Goal: Entertainment & Leisure: Consume media (video, audio)

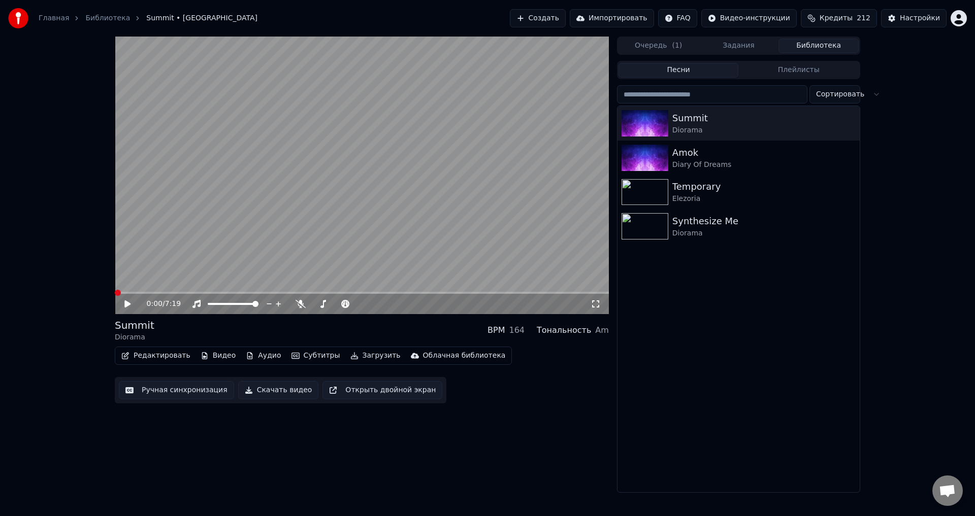
click at [115, 291] on span at bounding box center [118, 293] width 6 height 6
click at [128, 304] on icon at bounding box center [127, 304] width 6 height 7
click at [595, 306] on icon at bounding box center [596, 304] width 10 height 8
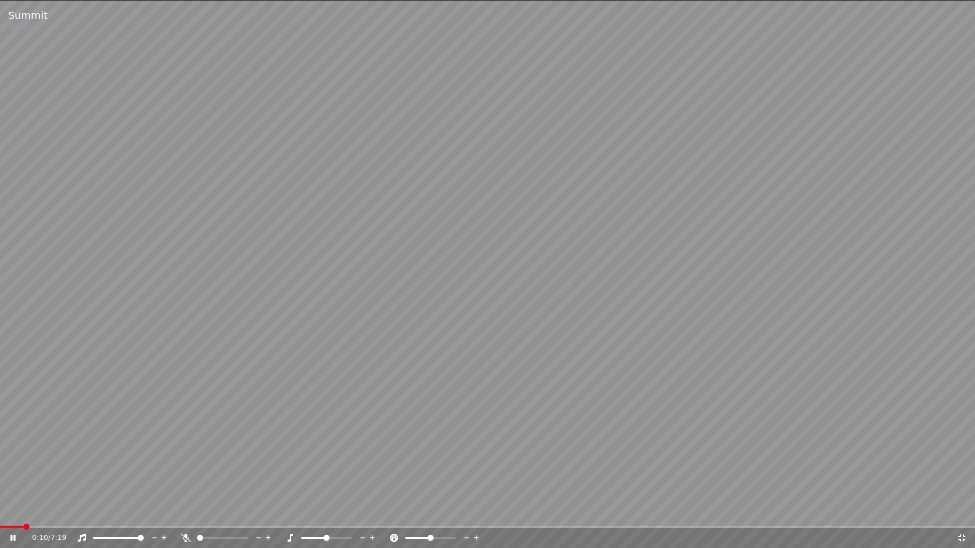
click at [964, 516] on icon at bounding box center [961, 538] width 7 height 7
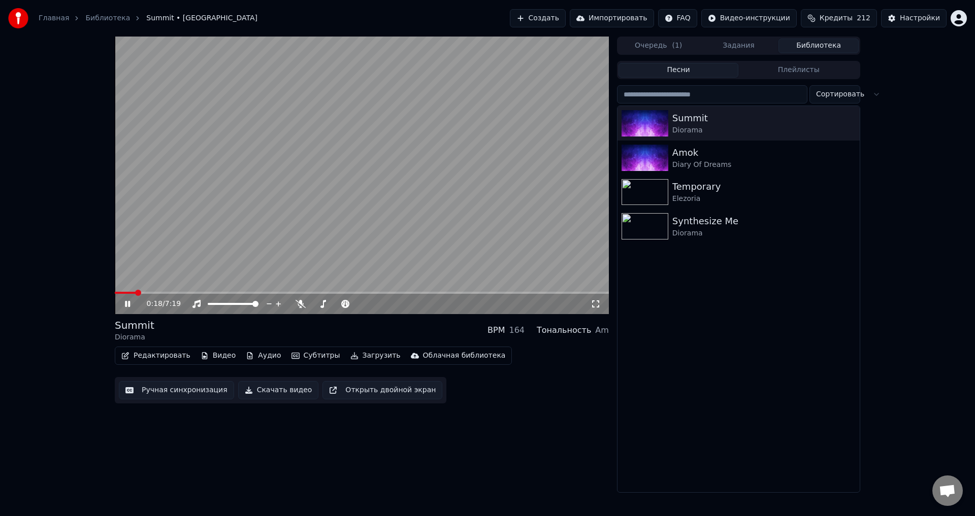
drag, startPoint x: 596, startPoint y: 304, endPoint x: 595, endPoint y: 316, distance: 12.2
click at [596, 304] on icon at bounding box center [596, 304] width 10 height 8
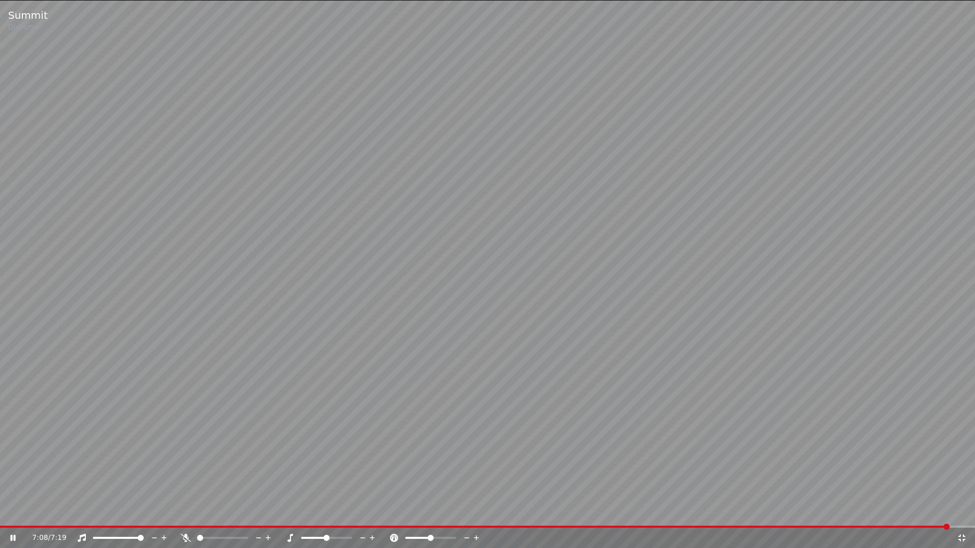
drag, startPoint x: 524, startPoint y: 327, endPoint x: 541, endPoint y: 308, distance: 25.1
click at [527, 323] on video at bounding box center [487, 274] width 975 height 548
drag, startPoint x: 909, startPoint y: 415, endPoint x: 907, endPoint y: 421, distance: 7.1
click at [906, 418] on video at bounding box center [487, 274] width 975 height 548
click at [962, 516] on icon at bounding box center [962, 538] width 10 height 8
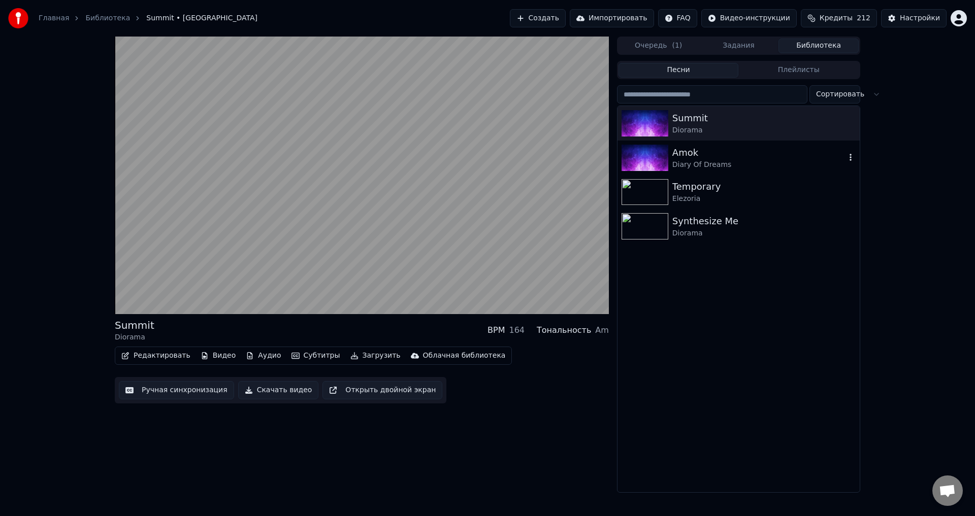
click at [654, 152] on img at bounding box center [645, 158] width 47 height 26
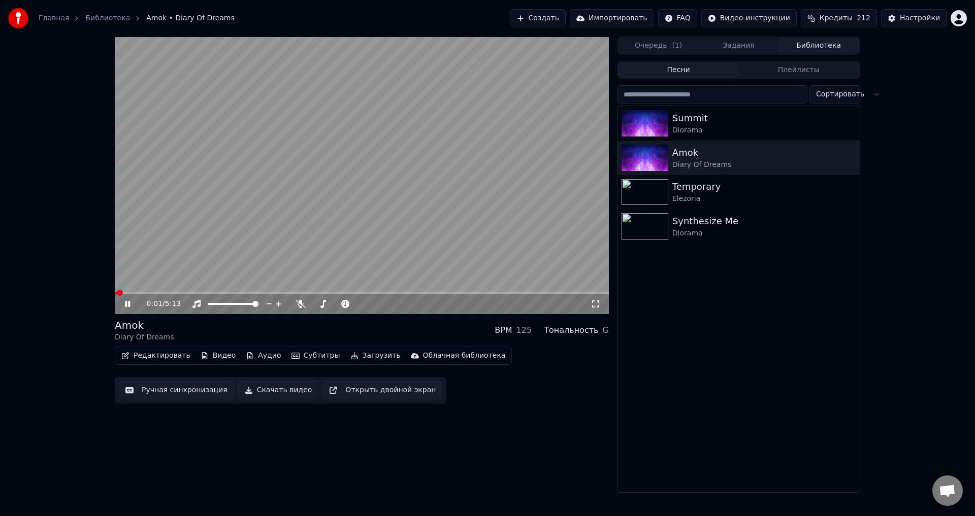
click at [598, 304] on icon at bounding box center [596, 304] width 10 height 8
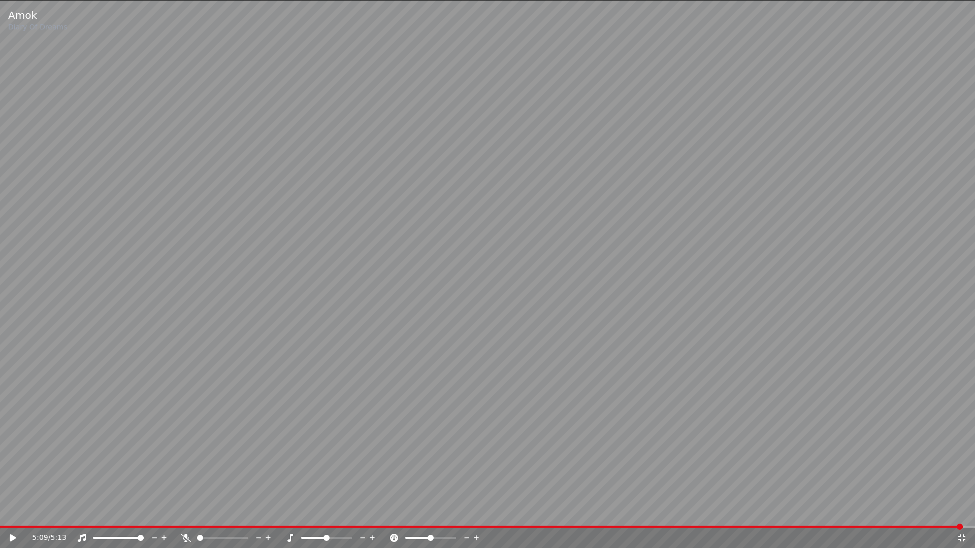
click at [963, 516] on icon at bounding box center [961, 538] width 7 height 7
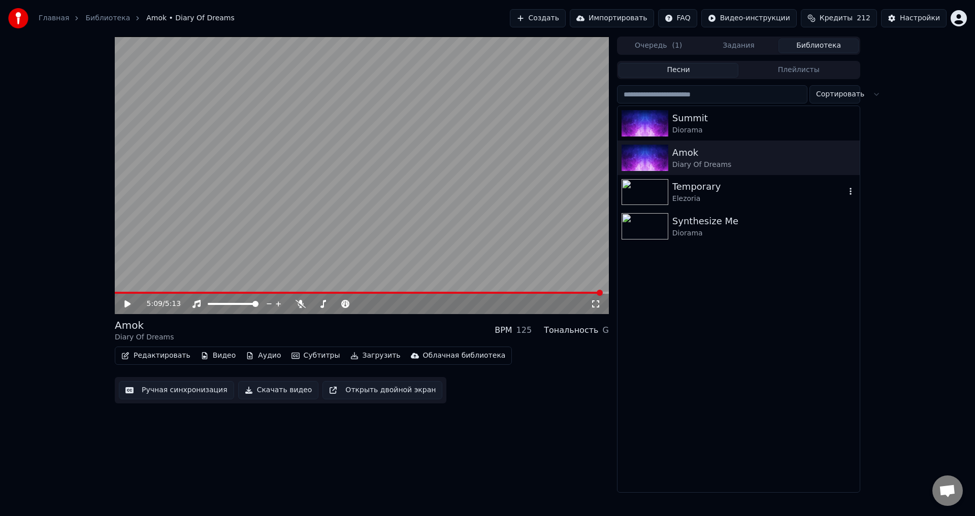
click at [650, 192] on img at bounding box center [645, 192] width 47 height 26
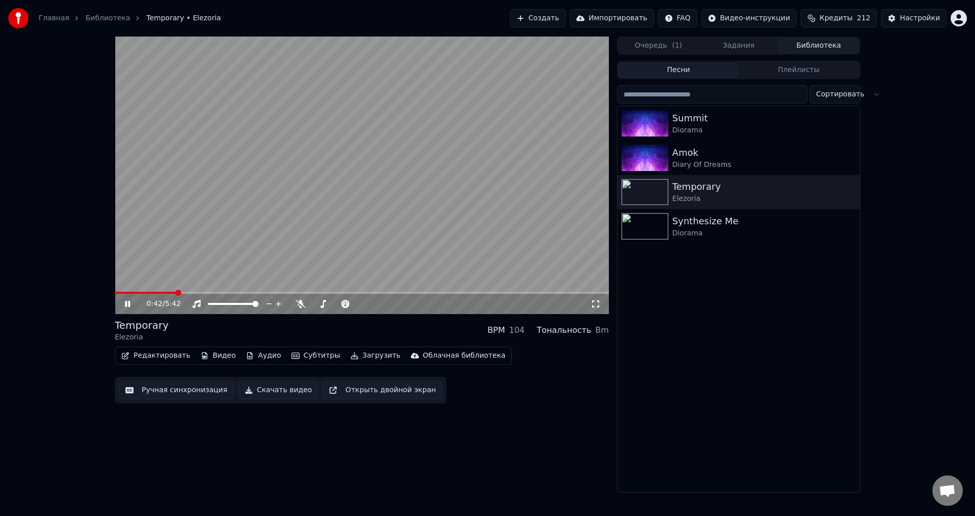
click at [597, 305] on icon at bounding box center [596, 304] width 10 height 8
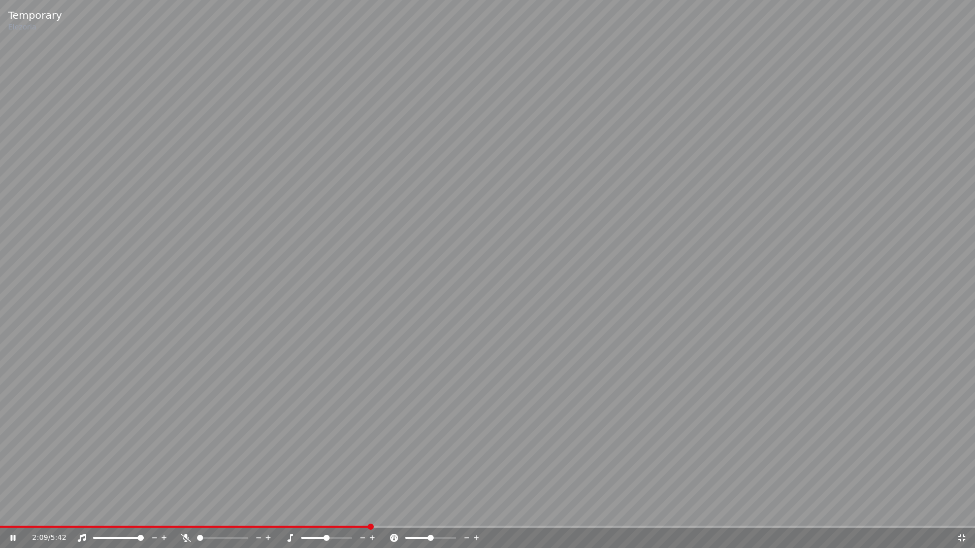
click at [966, 516] on icon at bounding box center [962, 538] width 10 height 8
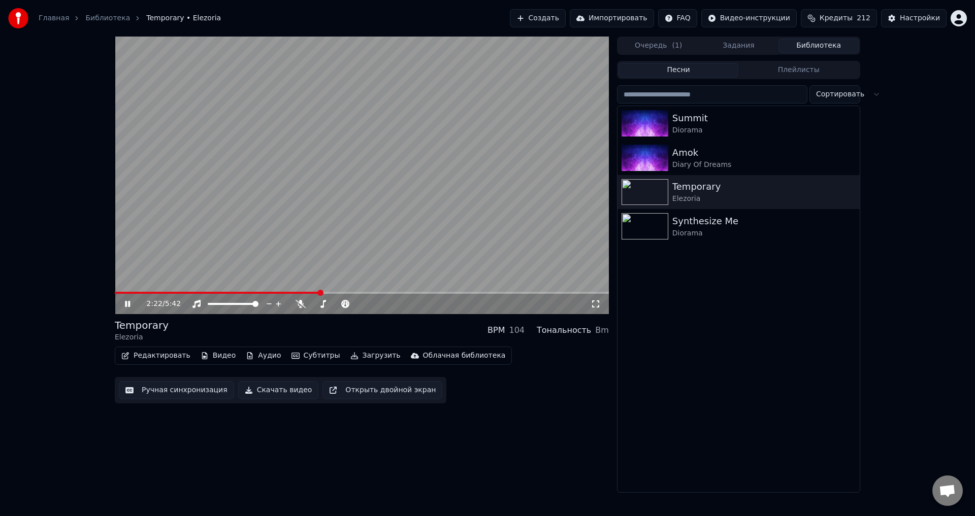
click at [124, 304] on icon at bounding box center [135, 304] width 24 height 8
click at [123, 303] on icon at bounding box center [135, 304] width 24 height 8
click at [595, 306] on icon at bounding box center [596, 304] width 10 height 8
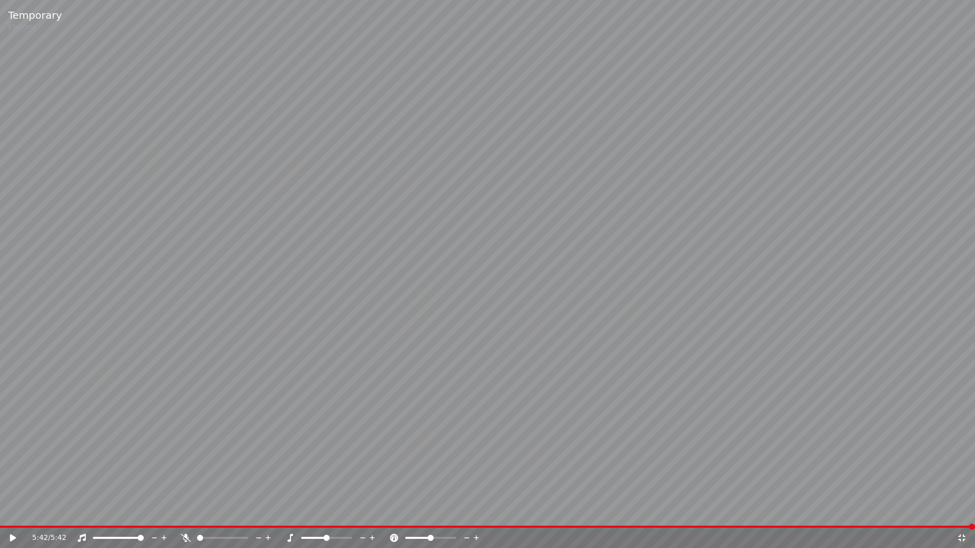
click at [964, 516] on icon at bounding box center [961, 538] width 7 height 7
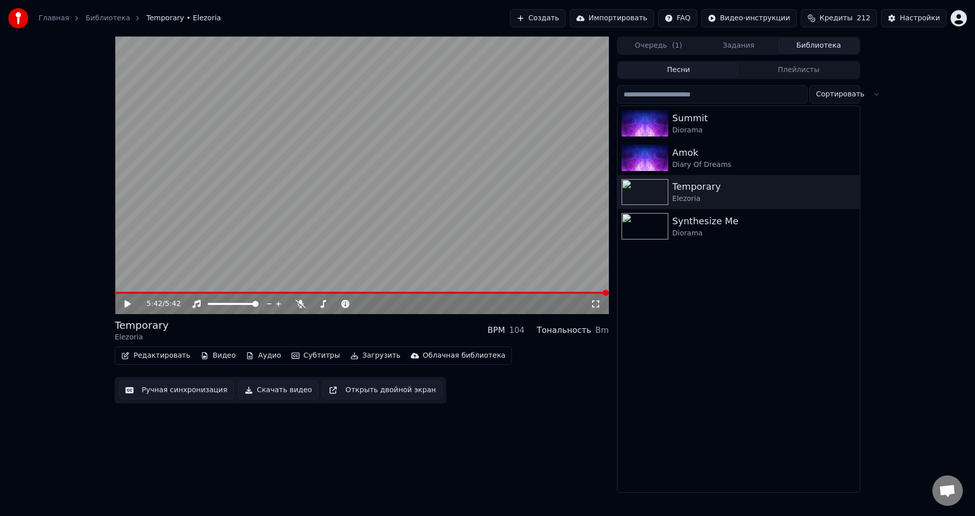
drag, startPoint x: 290, startPoint y: 467, endPoint x: 289, endPoint y: 448, distance: 18.3
click at [290, 467] on div "5:42 / 5:42 Temporary Elezoria BPM 104 Тональность Bm Редактировать Видео Аудио…" at bounding box center [362, 265] width 494 height 457
click at [390, 295] on div "5:42 / 5:42" at bounding box center [362, 304] width 494 height 20
click at [393, 292] on span at bounding box center [362, 293] width 494 height 2
click at [444, 291] on video at bounding box center [362, 176] width 494 height 278
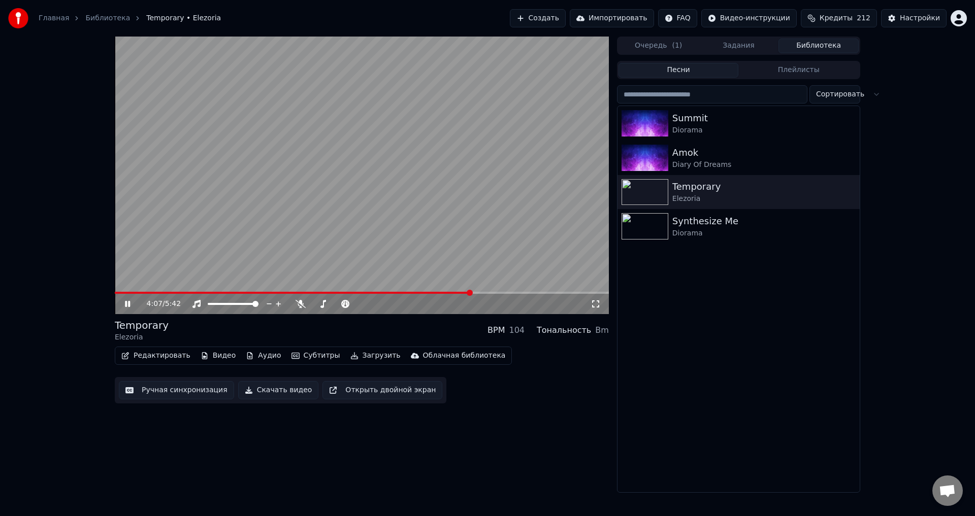
click at [471, 294] on span at bounding box center [362, 293] width 494 height 2
click at [127, 305] on icon at bounding box center [135, 304] width 24 height 8
click at [176, 295] on div "4:08 / 5:42" at bounding box center [362, 304] width 494 height 20
click at [177, 290] on video at bounding box center [362, 176] width 494 height 278
click at [178, 295] on div "4:09 / 5:42" at bounding box center [362, 304] width 494 height 20
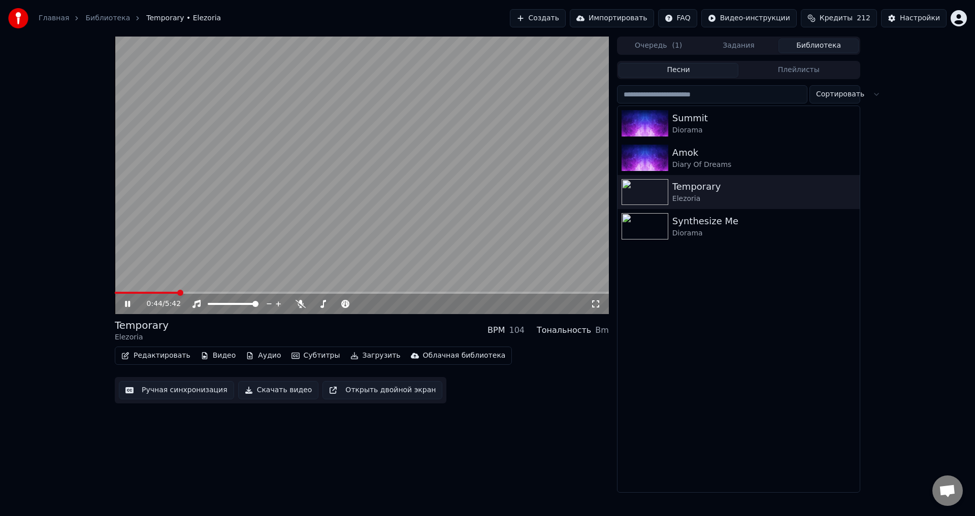
click at [178, 292] on span at bounding box center [146, 293] width 63 height 2
click at [127, 305] on icon at bounding box center [135, 304] width 24 height 8
click at [140, 292] on span at bounding box center [147, 293] width 65 height 2
click at [339, 294] on span at bounding box center [362, 293] width 494 height 2
click at [460, 294] on span at bounding box center [362, 293] width 494 height 2
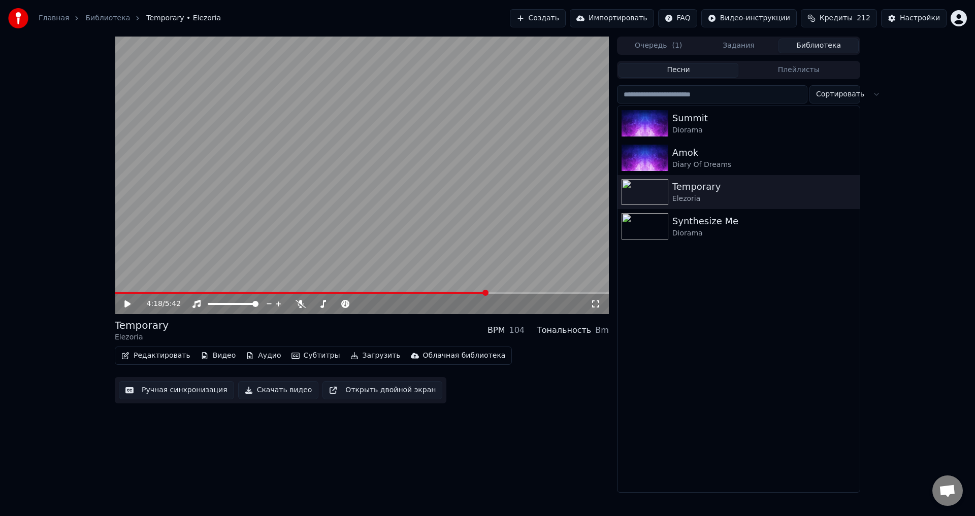
click at [487, 294] on span at bounding box center [362, 293] width 494 height 2
click at [260, 391] on button "Скачать видео" at bounding box center [278, 390] width 81 height 18
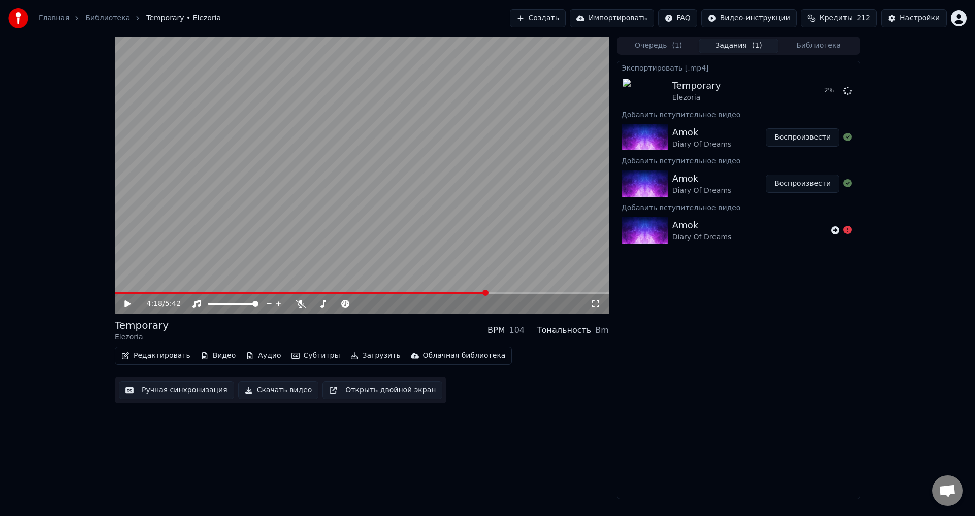
click at [813, 50] on button "Библиотека" at bounding box center [818, 46] width 80 height 15
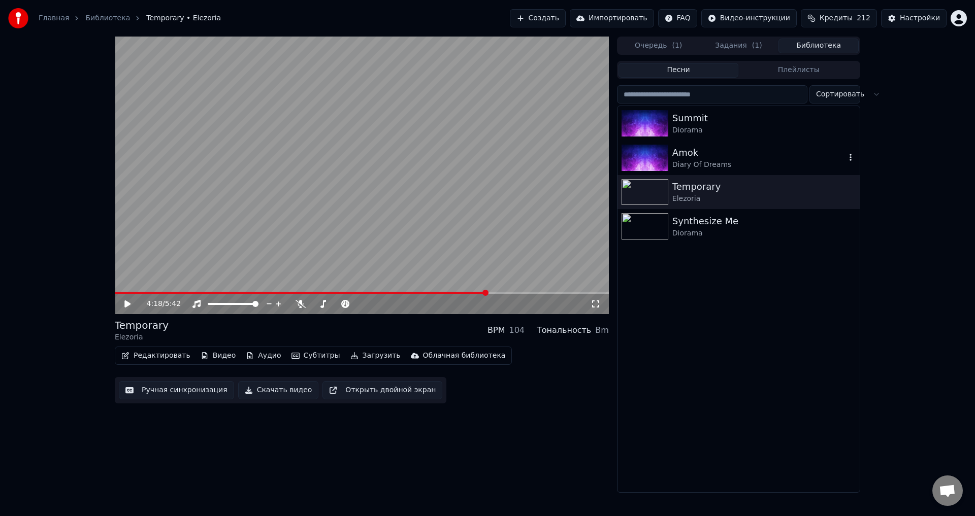
click at [766, 161] on div "Diary Of Dreams" at bounding box center [758, 165] width 173 height 10
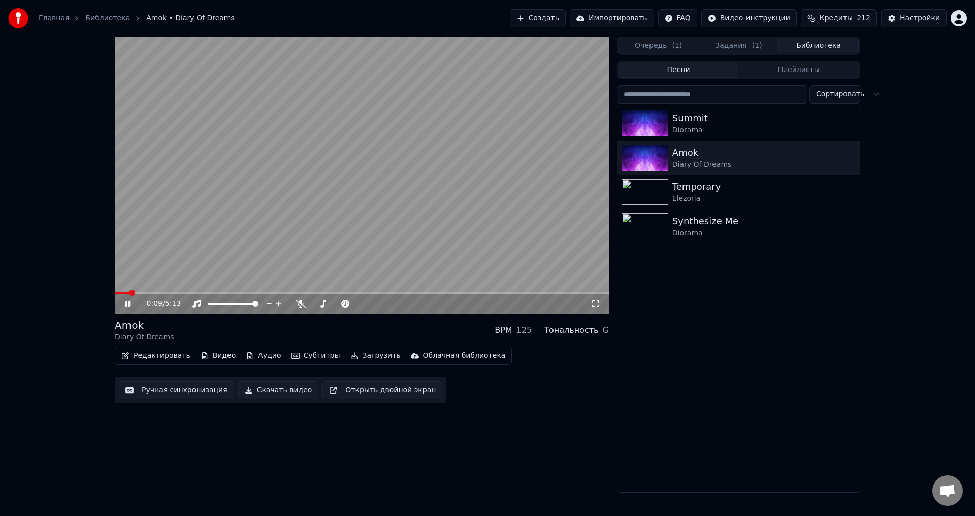
click at [149, 295] on div "0:09 / 5:13" at bounding box center [362, 304] width 494 height 20
click at [152, 291] on video at bounding box center [362, 176] width 494 height 278
click at [153, 292] on span at bounding box center [362, 293] width 494 height 2
click at [128, 305] on icon at bounding box center [127, 304] width 6 height 7
click at [126, 307] on icon at bounding box center [127, 304] width 5 height 6
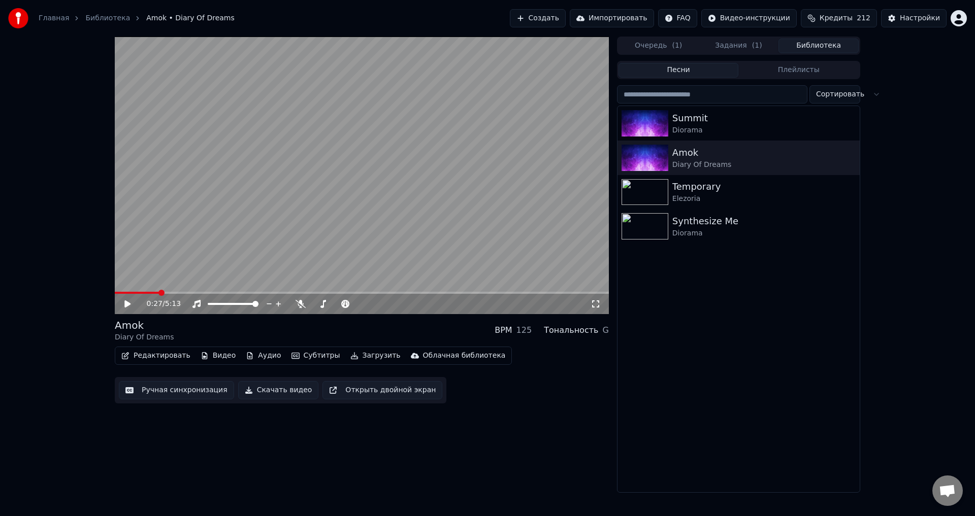
click at [731, 40] on button "Задания ( 1 )" at bounding box center [739, 46] width 80 height 15
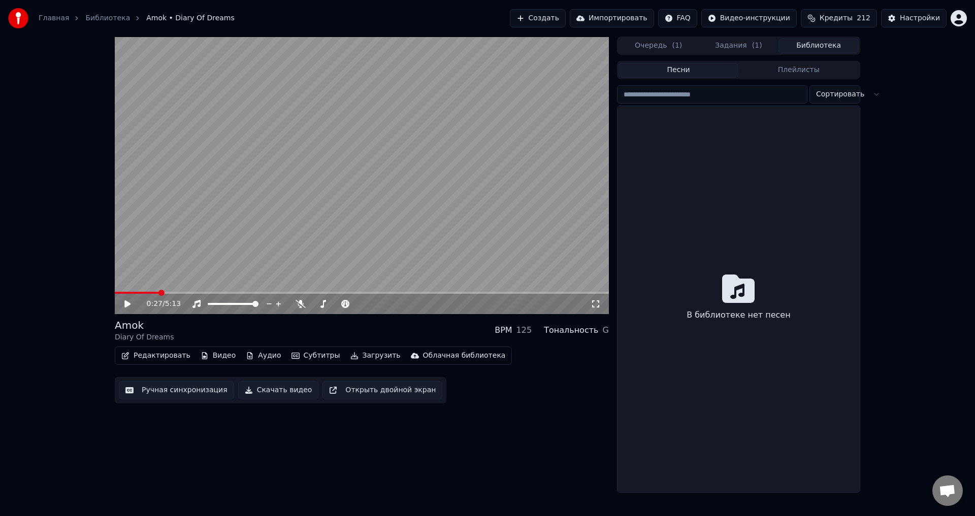
click at [817, 48] on button "Библиотека" at bounding box center [818, 46] width 80 height 15
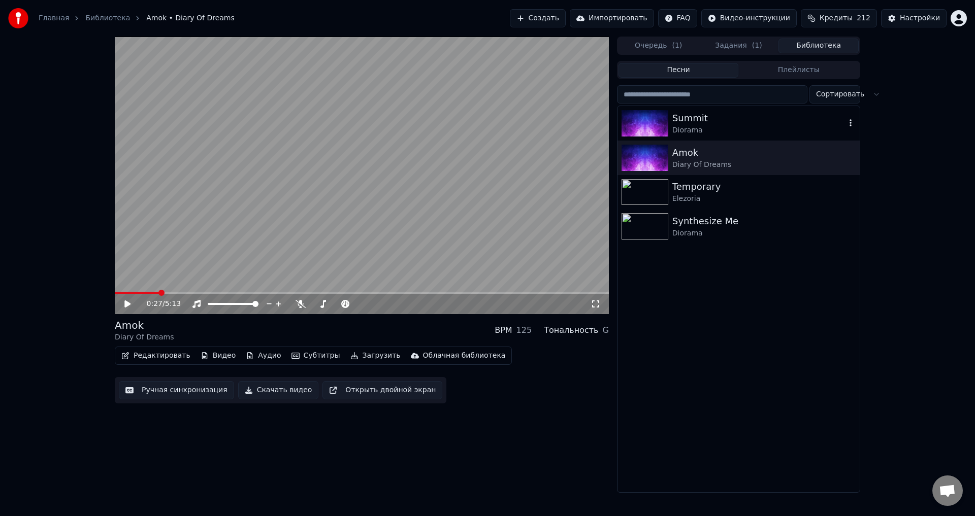
click at [780, 115] on div "Summit" at bounding box center [758, 118] width 173 height 14
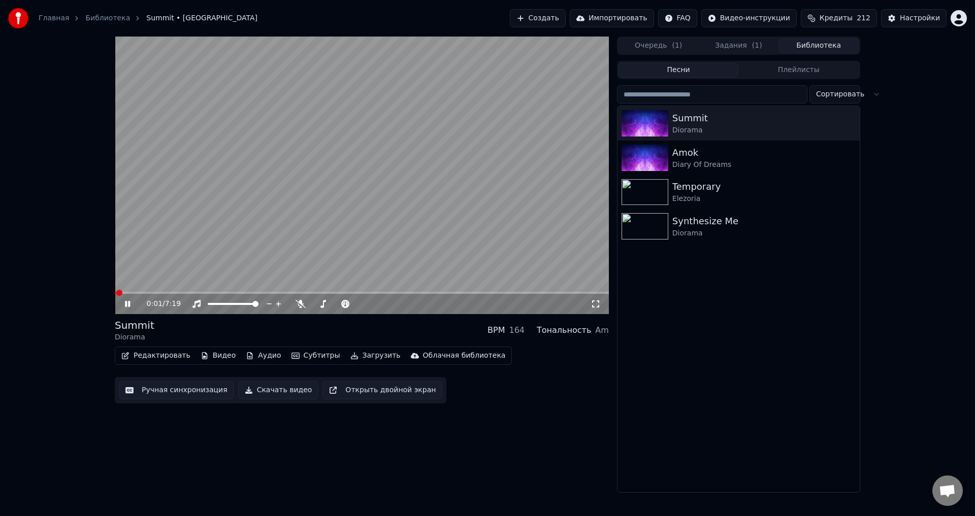
click at [130, 304] on icon at bounding box center [127, 304] width 5 height 6
click at [271, 389] on button "Скачать видео" at bounding box center [278, 390] width 81 height 18
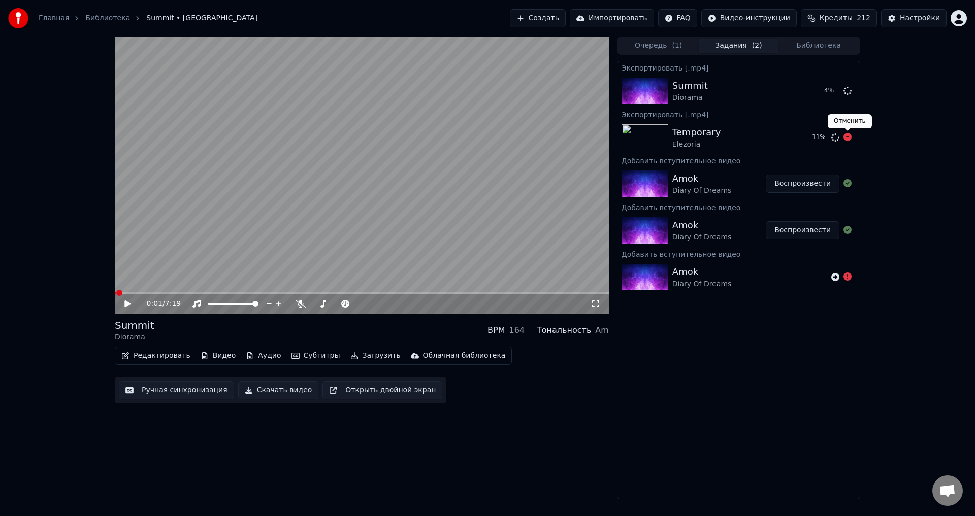
click at [850, 139] on icon at bounding box center [847, 137] width 8 height 8
click at [70, 417] on div "0:01 / 7:19 Summit Diorama BPM 164 Тональность Am Редактировать Видео Аудио Суб…" at bounding box center [487, 268] width 975 height 463
click at [804, 96] on button "Показать" at bounding box center [813, 91] width 52 height 18
click at [125, 304] on icon at bounding box center [127, 304] width 6 height 7
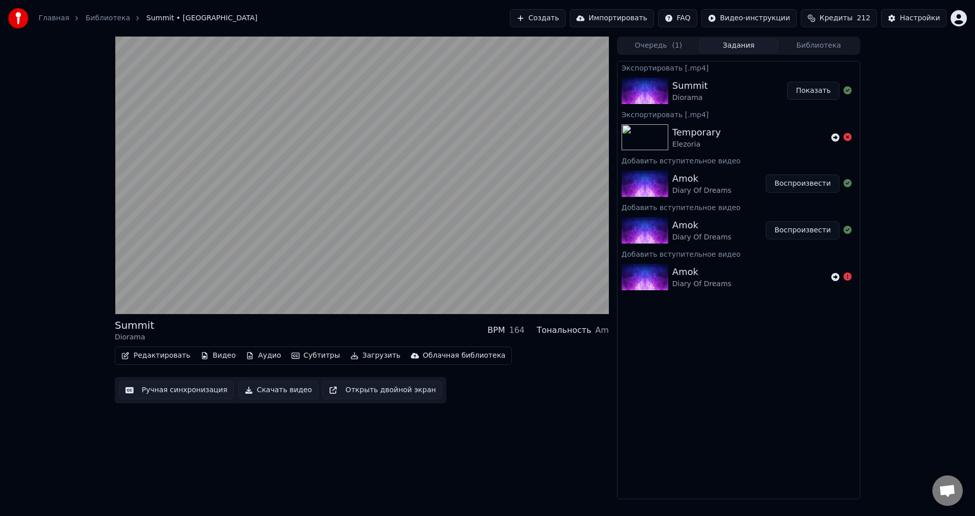
drag, startPoint x: 816, startPoint y: 1, endPoint x: 809, endPoint y: 5, distance: 7.9
click at [816, 1] on div "Главная Библиотека Summit • Diorama Создать Импортировать FAQ Видео-инструкции …" at bounding box center [487, 18] width 975 height 37
click at [530, 474] on div "Summit Diorama BPM 164 Тональность Am Редактировать Видео Аудио Субтитры Загруз…" at bounding box center [362, 268] width 494 height 463
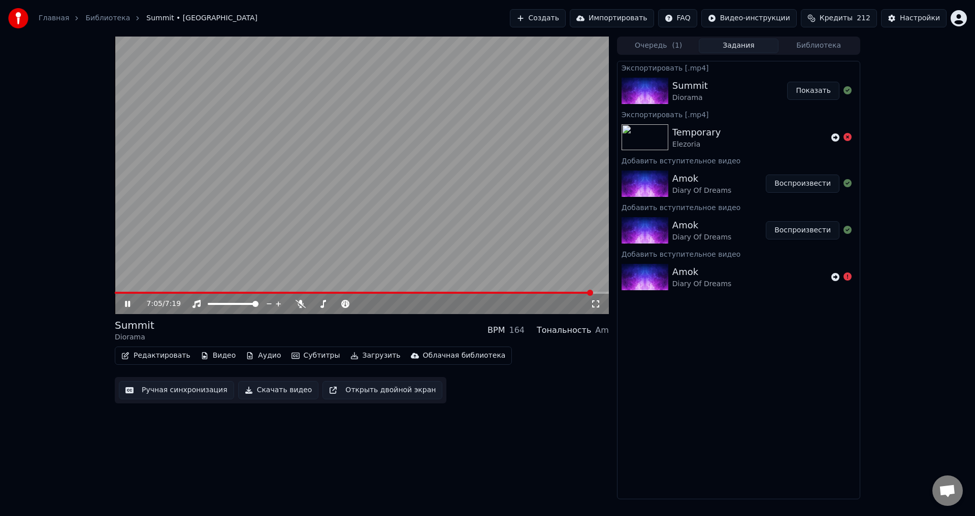
click at [126, 306] on icon at bounding box center [127, 304] width 5 height 6
